Goal: Navigation & Orientation: Find specific page/section

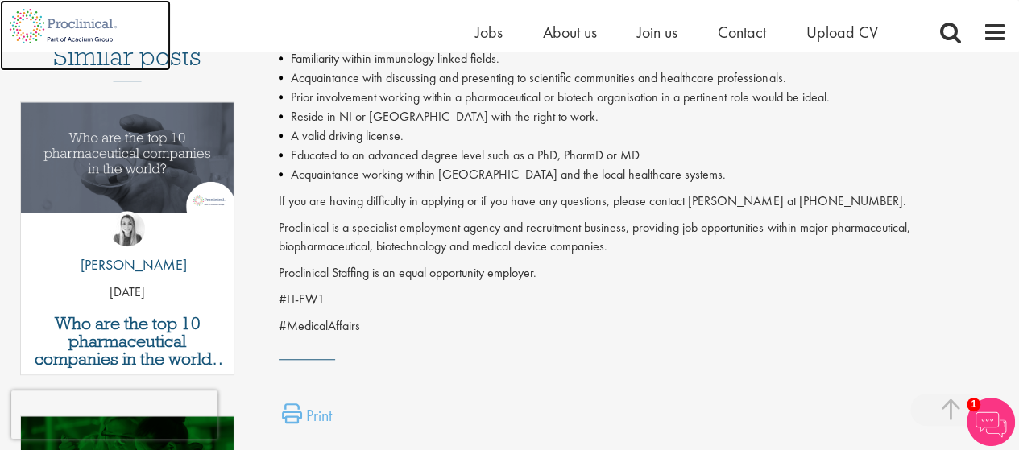
click at [74, 22] on img at bounding box center [63, 26] width 126 height 52
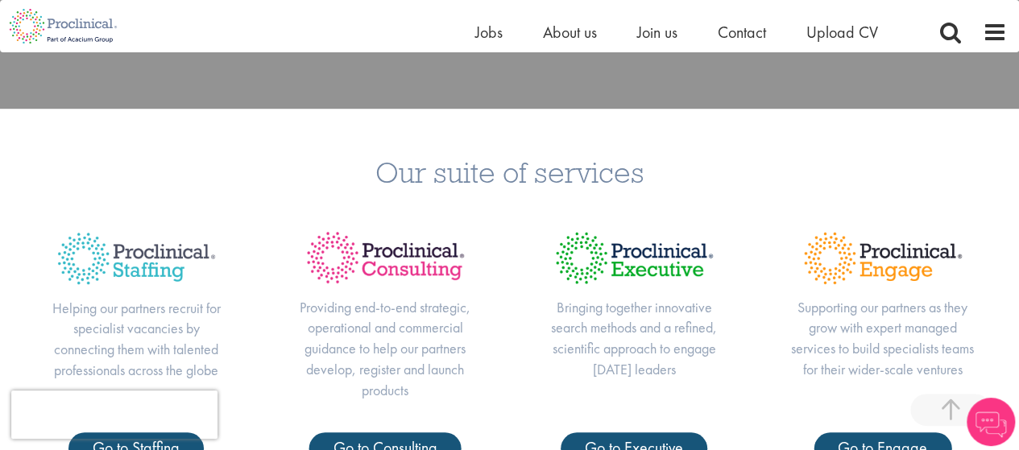
scroll to position [787, 0]
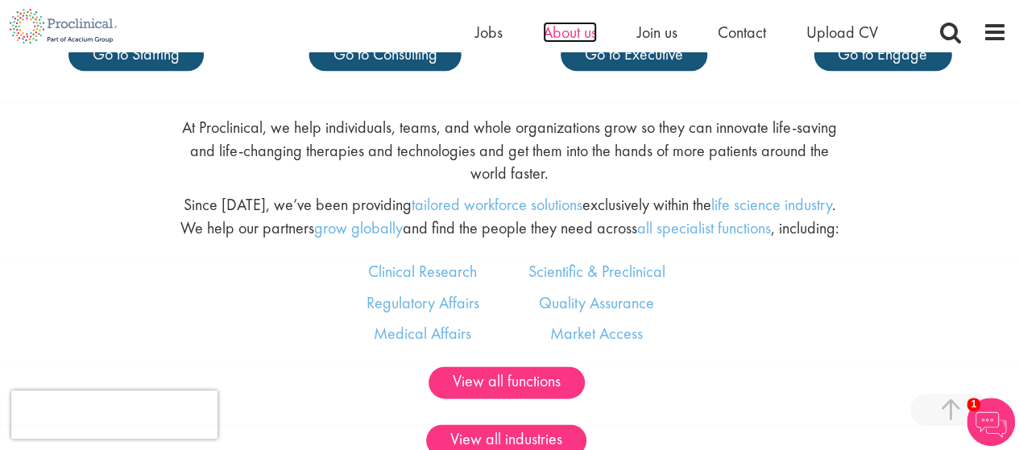
click at [582, 29] on span "About us" at bounding box center [570, 32] width 54 height 21
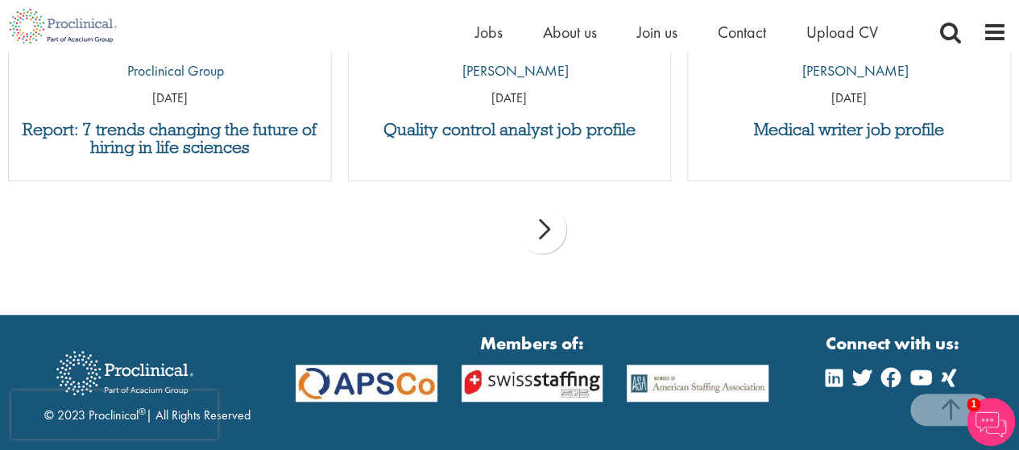
scroll to position [3697, 0]
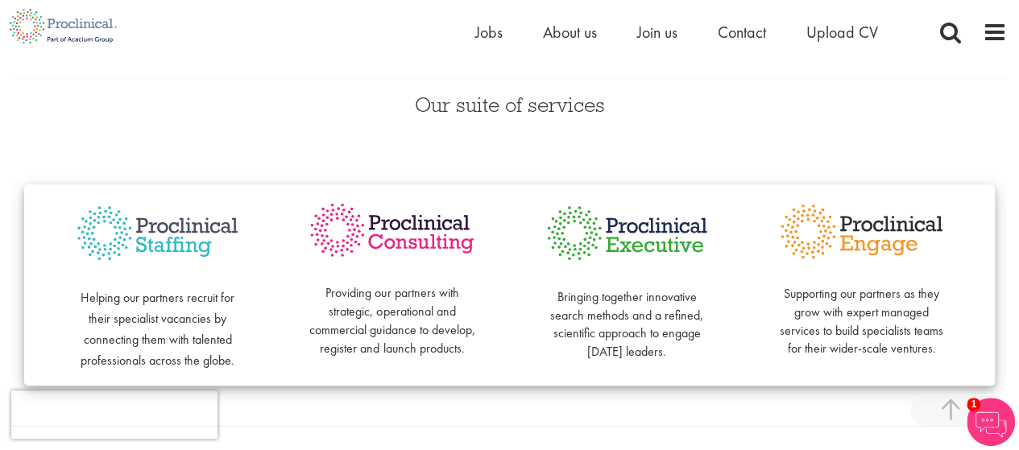
scroll to position [0, 0]
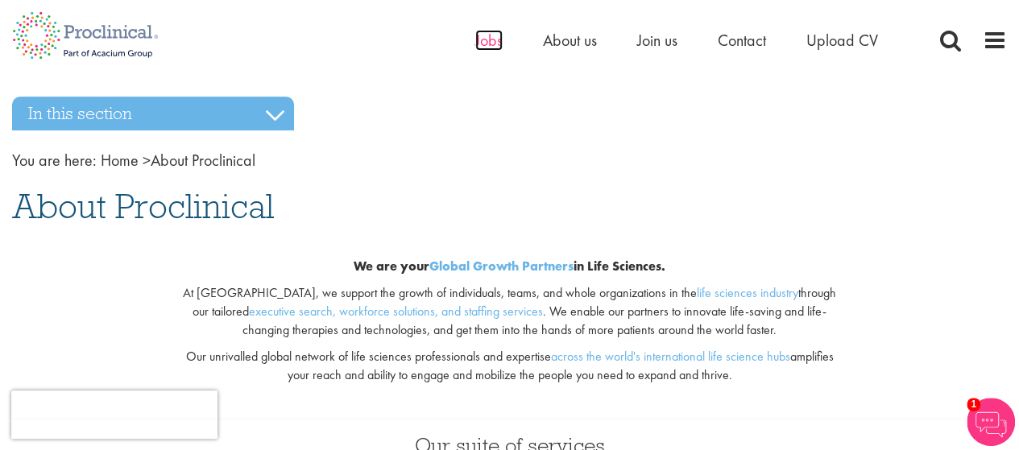
click at [497, 47] on span "Jobs" at bounding box center [488, 40] width 27 height 21
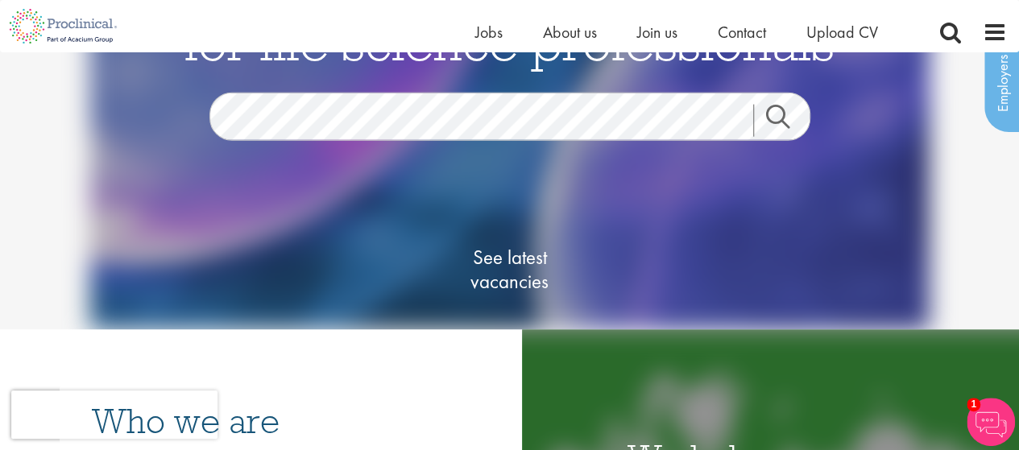
scroll to position [55, 0]
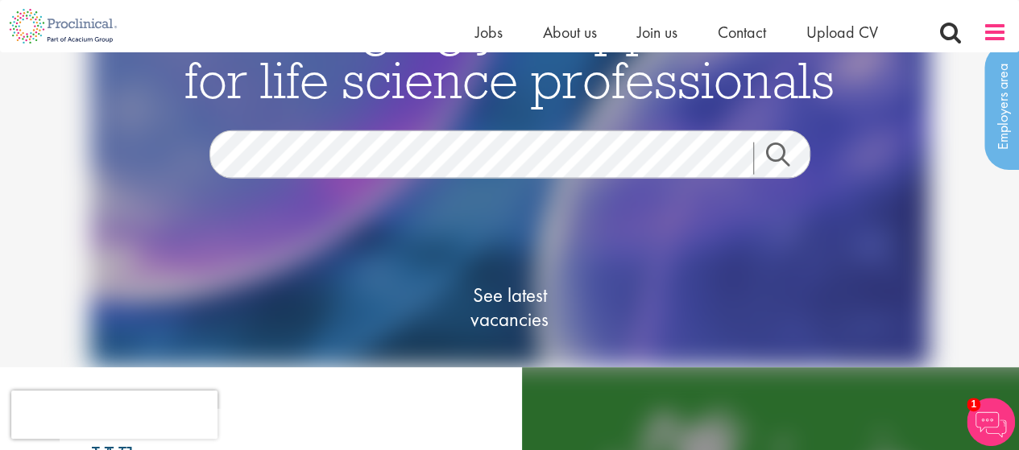
click at [998, 34] on span at bounding box center [994, 32] width 24 height 24
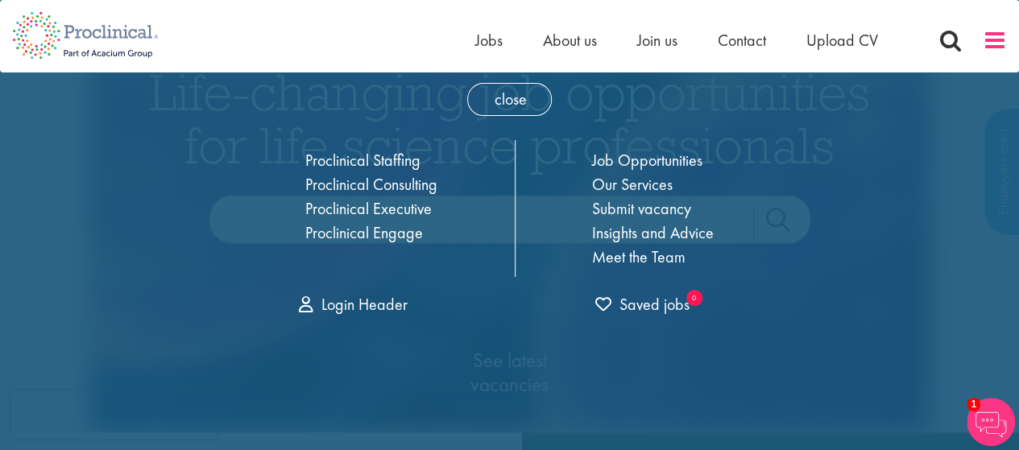
scroll to position [0, 0]
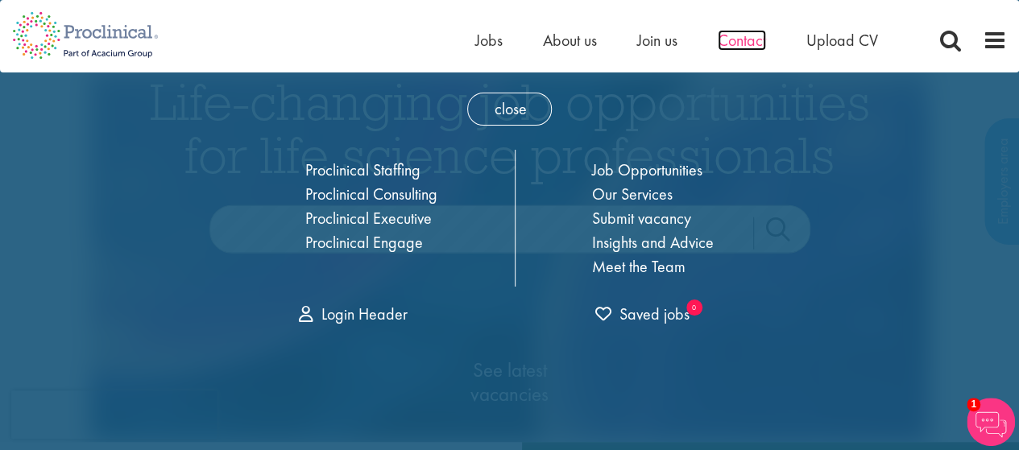
click at [746, 48] on span "Contact" at bounding box center [741, 40] width 48 height 21
